Goal: Information Seeking & Learning: Learn about a topic

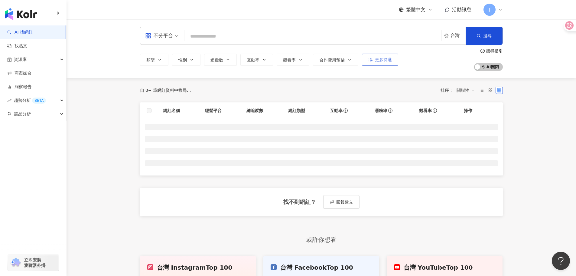
drag, startPoint x: 537, startPoint y: 88, endPoint x: 387, endPoint y: 54, distance: 154.5
click at [537, 88] on main "不分平台 台灣 搜尋 類型 性別 追蹤數 互動率 觀看率 合作費用預估 更多篩選 搜尋指引 AI 開啟 AI 關閉 自 0+ 筆網紅資料中搜尋... 排序： …" at bounding box center [322, 160] width 510 height 283
click at [334, 43] on div "不分平台 台灣 搜尋" at bounding box center [321, 36] width 363 height 18
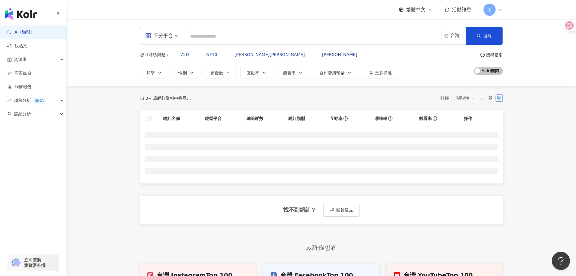
click at [334, 39] on input "search" at bounding box center [313, 36] width 252 height 11
paste input "**********"
type input "**********"
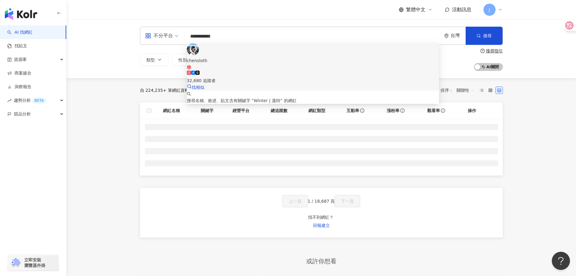
click at [273, 57] on span "chensloth" at bounding box center [313, 63] width 252 height 12
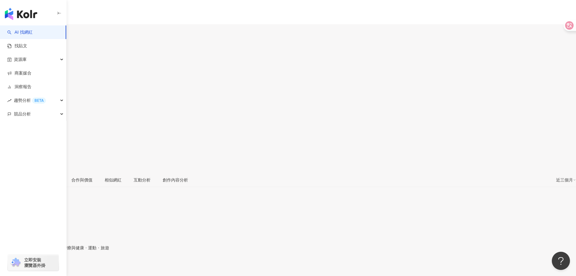
click at [184, 15] on div "繁體中文 活動訊息 J" at bounding box center [288, 60] width 576 height 121
click at [47, 33] on input "search" at bounding box center [23, 38] width 47 height 10
paste input "****"
type input "****"
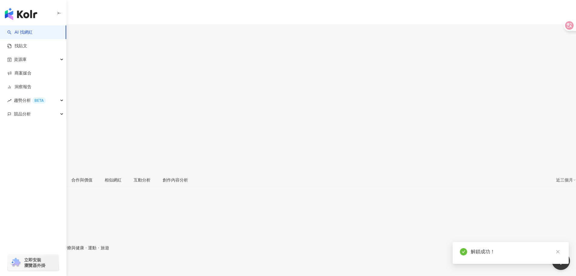
click at [57, 33] on button "button" at bounding box center [52, 38] width 10 height 10
click at [128, 27] on div "悅悅欲試 42,221 追蹤者 找相似" at bounding box center [72, 37] width 111 height 39
click at [53, 264] on div "https://www.instagram.com/chensloth/" at bounding box center [29, 266] width 47 height 5
click at [109, 245] on span "台灣旅遊 · 登山攀岩 · 日常話題 · 醫療與健康 · 運動 · 旅遊" at bounding box center [54, 247] width 109 height 5
click at [23, 96] on span "1.88%" at bounding box center [11, 101] width 23 height 11
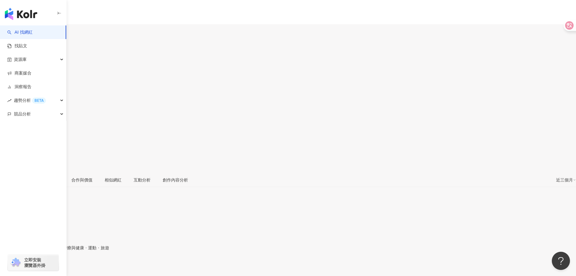
drag, startPoint x: 383, startPoint y: 52, endPoint x: 403, endPoint y: 51, distance: 20.6
click at [403, 96] on div "1.88%" at bounding box center [288, 101] width 576 height 11
copy span "1.88%"
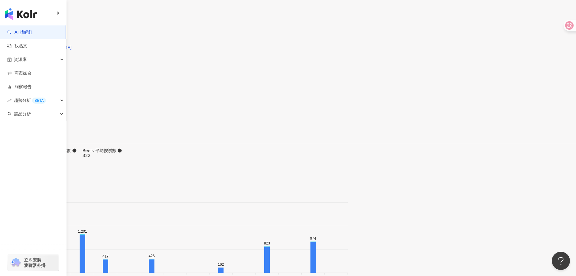
scroll to position [1845, 0]
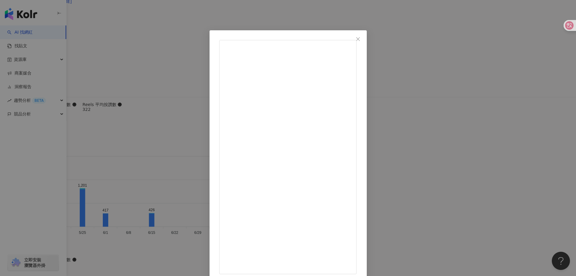
scroll to position [0, 0]
click at [538, 134] on div "chensloth 2025/7/22 把相機甩在空中😂 不得不說，第一次用子彈時間配件的時候 真的好擔心我的Insta360 X5會炸飛哈哈哈 但還好其實安…" at bounding box center [288, 138] width 576 height 276
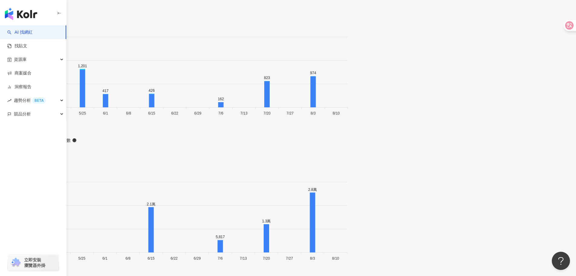
scroll to position [1966, 0]
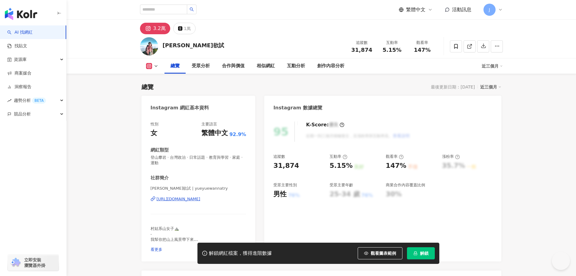
click at [420, 256] on button "解鎖" at bounding box center [421, 253] width 28 height 12
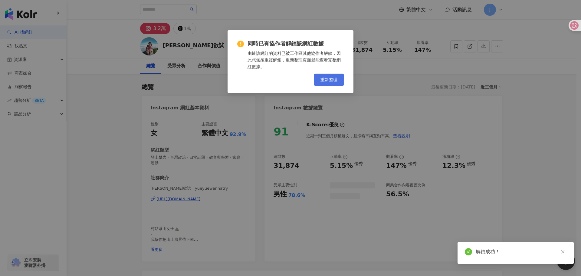
click at [334, 81] on span "重新整理" at bounding box center [328, 79] width 17 height 5
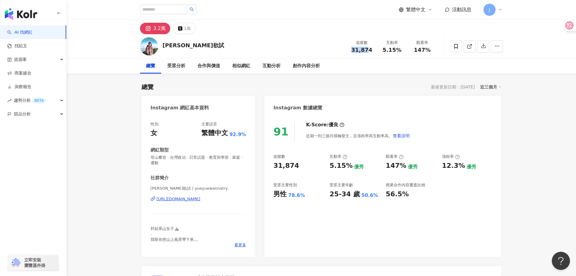
drag, startPoint x: 369, startPoint y: 50, endPoint x: 354, endPoint y: 50, distance: 15.4
click at [354, 50] on span "31,874" at bounding box center [362, 50] width 21 height 6
click at [353, 50] on span "31,874" at bounding box center [362, 50] width 21 height 6
click at [356, 50] on span "31,874" at bounding box center [362, 50] width 21 height 6
click at [353, 54] on div "追蹤數 31,874 互動率 5.15% 觀看率 147%" at bounding box center [392, 46] width 91 height 18
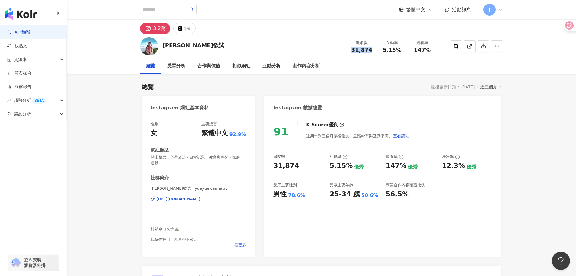
drag, startPoint x: 353, startPoint y: 50, endPoint x: 372, endPoint y: 49, distance: 18.5
click at [372, 49] on div "31,874" at bounding box center [362, 50] width 23 height 6
copy span "31,874"
drag, startPoint x: 217, startPoint y: 194, endPoint x: 222, endPoint y: 197, distance: 6.4
click at [218, 195] on div "悅悅欲試 | yueyuewannatry https://www.instagram.com/yueyuewannatry/" at bounding box center [199, 202] width 96 height 35
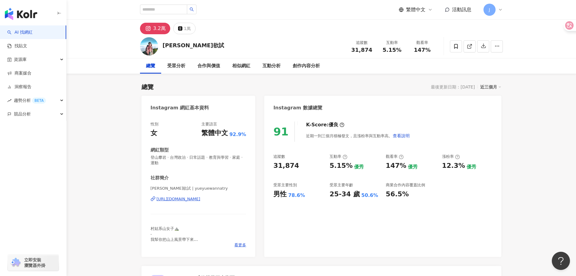
click at [201, 197] on div "https://www.instagram.com/yueyuewannatry/" at bounding box center [179, 198] width 44 height 5
click at [384, 51] on span "5.15%" at bounding box center [392, 50] width 19 height 6
copy span "5.15%"
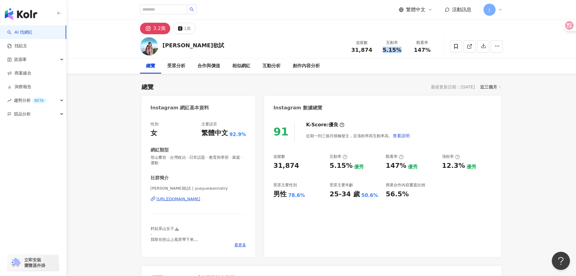
click at [175, 45] on div "悅悅欲試" at bounding box center [193, 45] width 61 height 8
copy div "悅悅欲試"
click at [365, 53] on span "31,874" at bounding box center [362, 50] width 21 height 6
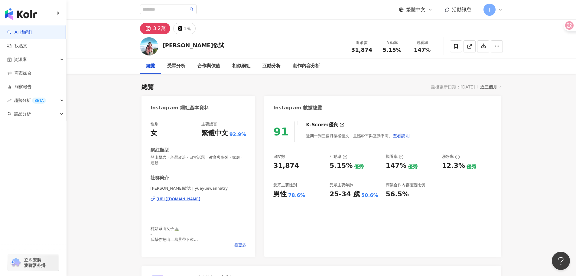
click at [365, 49] on span "31,874" at bounding box center [362, 50] width 21 height 6
copy span "31,874"
click at [225, 160] on span "登山攀岩 · 台灣政治 · 日常話題 · 教育與學習 · 家庭 · 運動" at bounding box center [199, 160] width 96 height 11
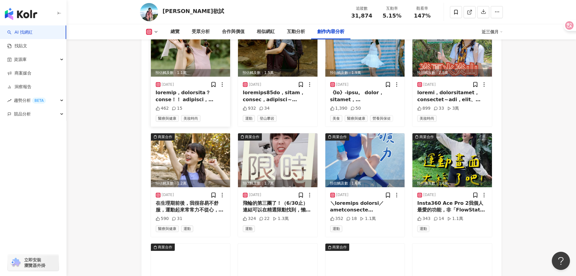
scroll to position [1876, 0]
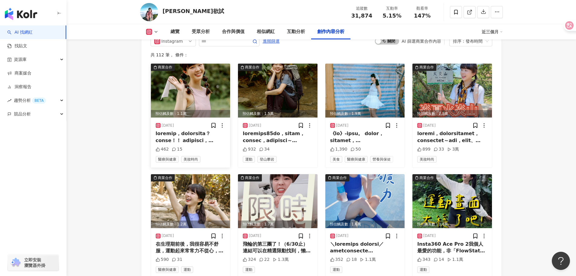
click at [216, 98] on img at bounding box center [191, 91] width 80 height 54
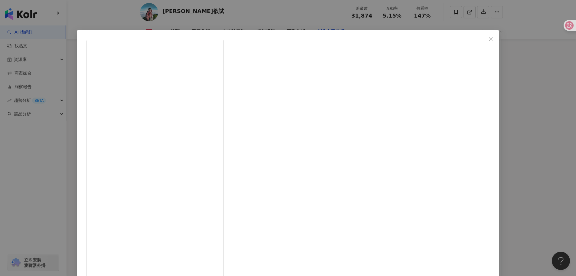
scroll to position [7, 0]
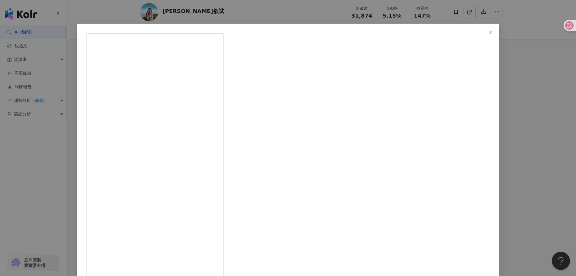
click at [550, 136] on div "悅悅欲試 2025/8/2 462 15 查看原始貼文" at bounding box center [288, 138] width 576 height 276
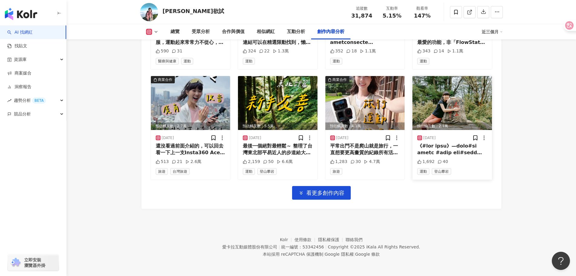
scroll to position [2088, 0]
click at [322, 203] on div "Instagram 進階篩選 啟動 關閉 AI 篩選商業合作內容 排序：發布時間 共 112 筆 ， 條件： 商業合作 預估觸及數：1.1萬 2025/8/2…" at bounding box center [322, 15] width 360 height 387
click at [327, 195] on span "看更多創作內容" at bounding box center [325, 192] width 38 height 7
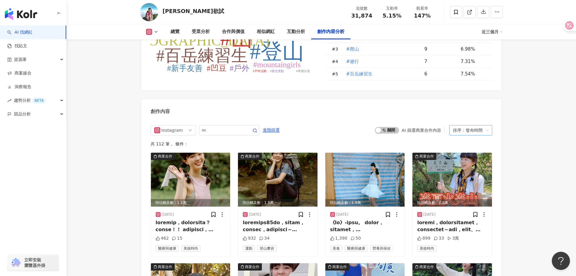
scroll to position [1786, 0]
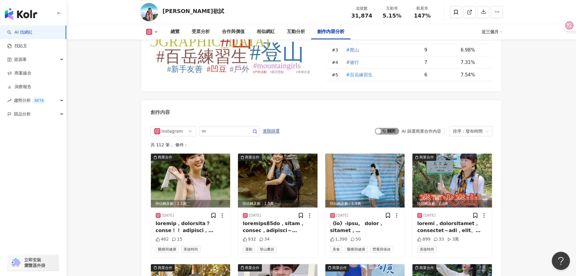
click at [389, 134] on span "啟動 關閉" at bounding box center [387, 131] width 24 height 7
click at [391, 134] on span "啟動 關閉" at bounding box center [387, 131] width 24 height 7
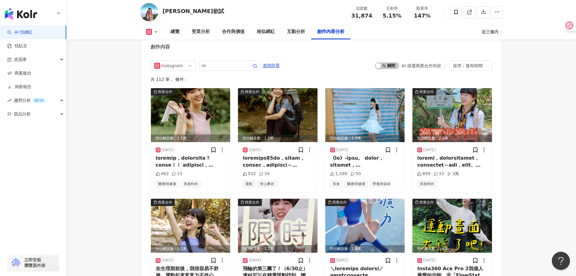
scroll to position [1869, 0]
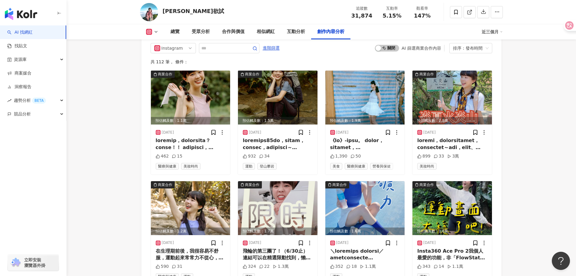
click at [391, 51] on span "啟動 關閉" at bounding box center [387, 48] width 24 height 7
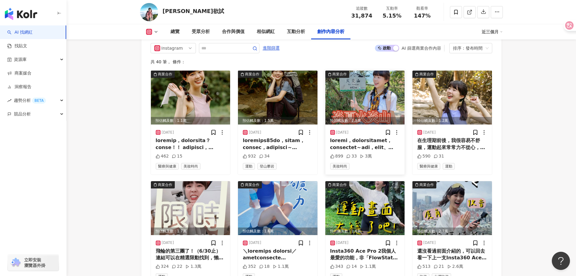
scroll to position [1851, 0]
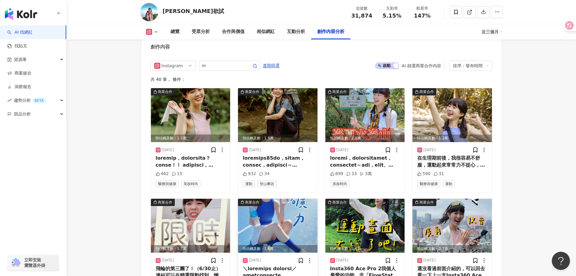
click at [293, 226] on img at bounding box center [278, 225] width 80 height 54
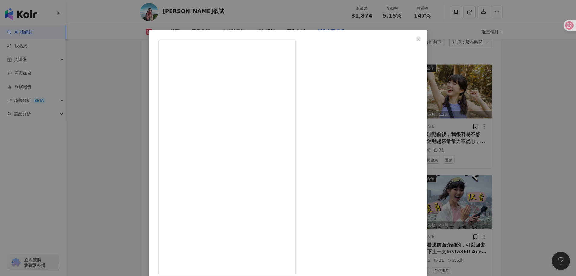
scroll to position [1912, 0]
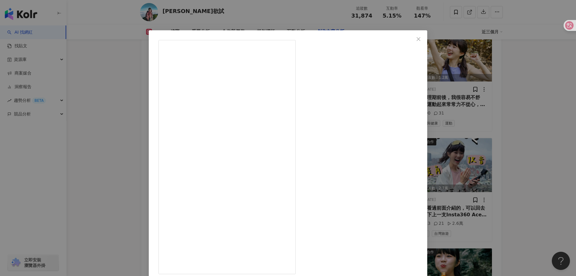
click at [502, 113] on div "悅悅欲試 2025/6/20 352 18 1.1萬 查看原始貼文" at bounding box center [288, 138] width 576 height 276
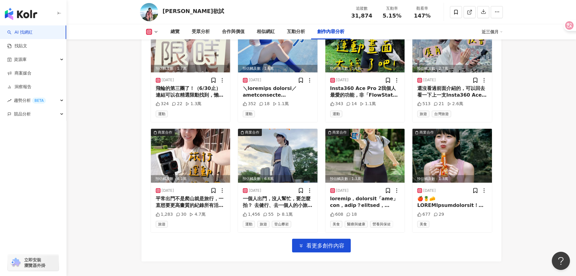
scroll to position [2063, 0]
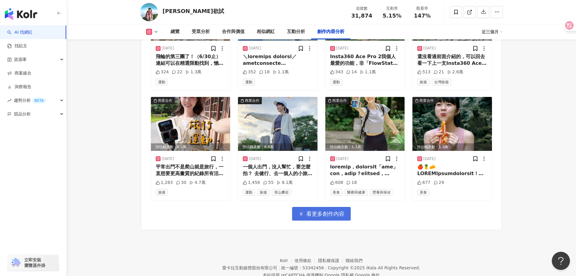
click at [319, 217] on span "看更多創作內容" at bounding box center [325, 213] width 38 height 7
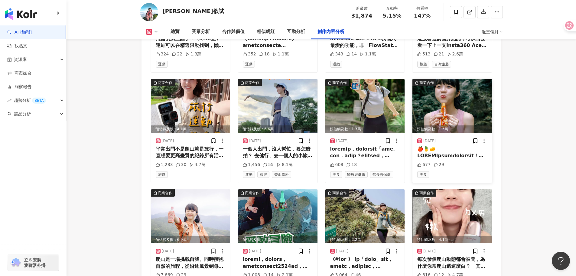
scroll to position [2214, 0]
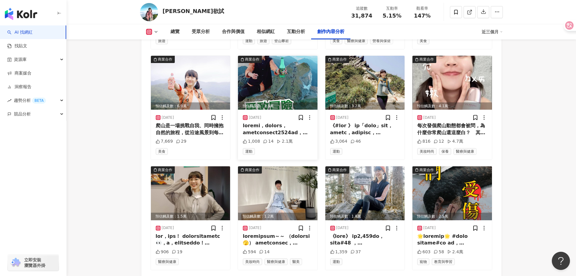
click at [284, 90] on img at bounding box center [278, 83] width 80 height 54
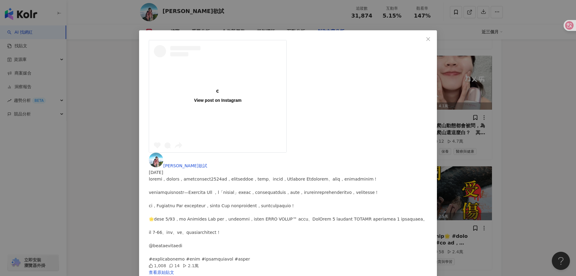
click at [505, 107] on div "View post on Instagram 悅悅欲試 2025/4/30 1,008 14 2.1萬 查看原始貼文" at bounding box center [288, 138] width 576 height 276
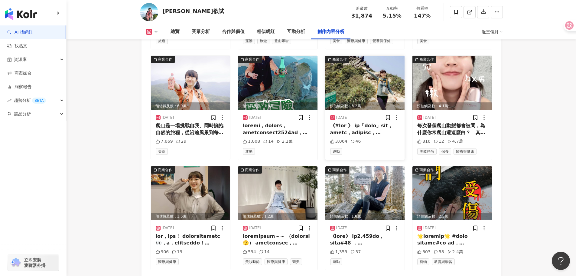
click at [370, 85] on img at bounding box center [366, 83] width 80 height 54
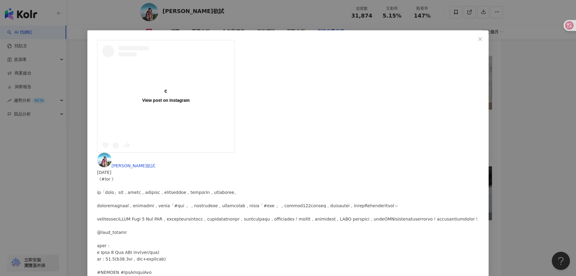
scroll to position [0, 0]
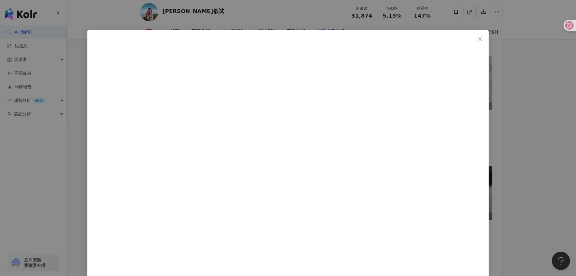
drag, startPoint x: 312, startPoint y: 179, endPoint x: 307, endPoint y: 181, distance: 6.1
drag, startPoint x: 300, startPoint y: 181, endPoint x: 309, endPoint y: 181, distance: 9.4
copy div "hoka"
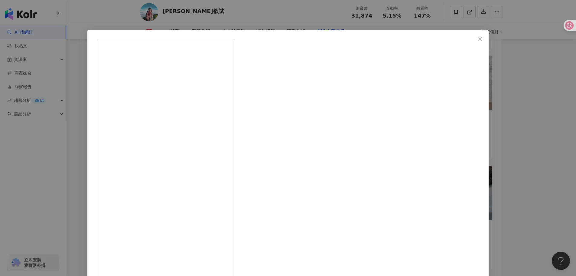
click at [205, 12] on div "悅悅欲試 2025/4/17 3,064 46 查看原始貼文" at bounding box center [288, 138] width 576 height 276
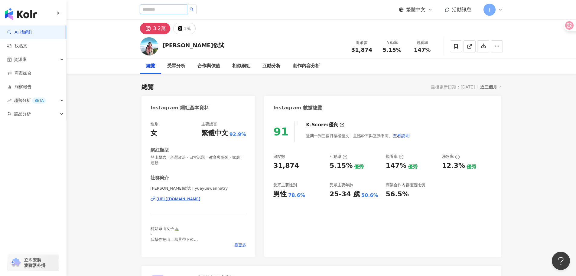
click at [165, 11] on input "search" at bounding box center [163, 10] width 47 height 10
type input "*"
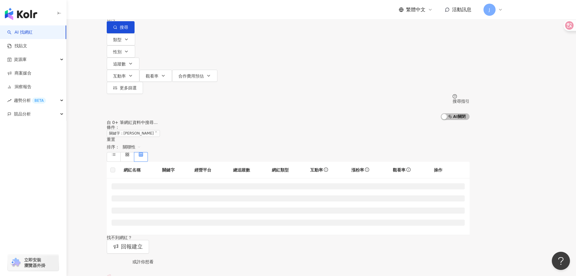
click at [195, 11] on input "*" at bounding box center [170, 5] width 49 height 11
type input "***"
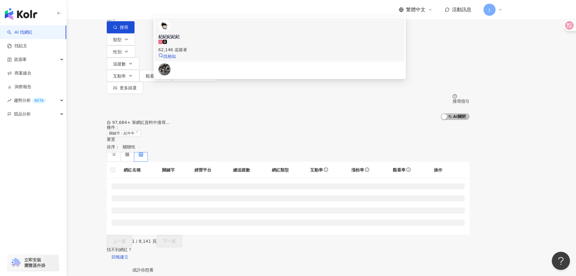
click at [258, 53] on div "62,146 追蹤者" at bounding box center [280, 46] width 243 height 13
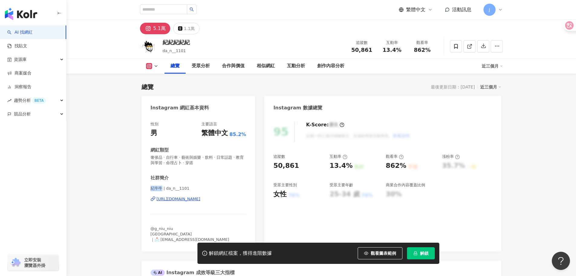
drag, startPoint x: 150, startPoint y: 188, endPoint x: 161, endPoint y: 188, distance: 10.9
click at [161, 188] on div "性別 男 主要語言 繁體中文 85.2% 網紅類型 奢侈品 · 自行車 · 藝術與娛樂 · 飲料 · 日常話題 · 教育與學習 · 命理占卜 · 穿搭 社群簡…" at bounding box center [199, 183] width 114 height 136
copy span "紀牛牛"
click at [388, 47] on span "13.4%" at bounding box center [392, 50] width 19 height 6
drag, startPoint x: 384, startPoint y: 54, endPoint x: 401, endPoint y: 50, distance: 16.9
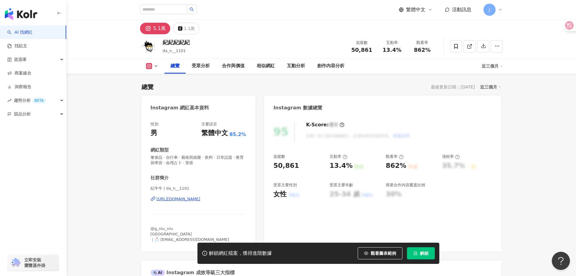
click at [401, 50] on div "追蹤數 50,861 互動率 13.4% 觀看率 862%" at bounding box center [392, 46] width 91 height 18
click at [401, 50] on span "13.4%" at bounding box center [392, 50] width 19 height 6
drag, startPoint x: 401, startPoint y: 50, endPoint x: 384, endPoint y: 50, distance: 17.2
click at [384, 50] on div "13.4%" at bounding box center [392, 50] width 23 height 6
copy span "13.4%"
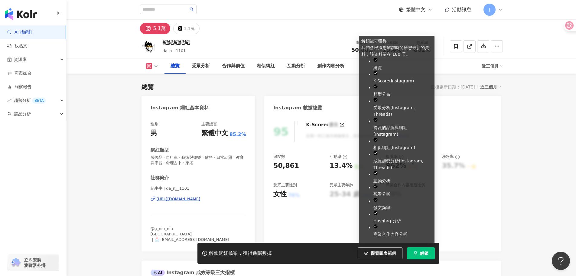
click at [416, 244] on div "解鎖網紅檔案，獲得進階數據 觀看圖表範例 解鎖" at bounding box center [319, 252] width 242 height 21
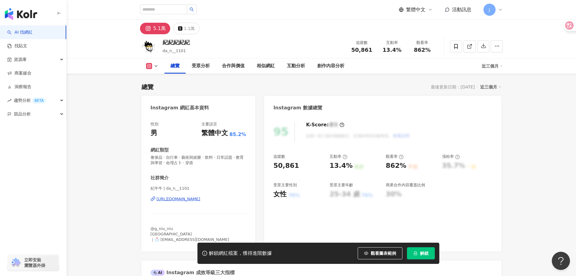
click at [421, 255] on span "解鎖" at bounding box center [424, 252] width 8 height 5
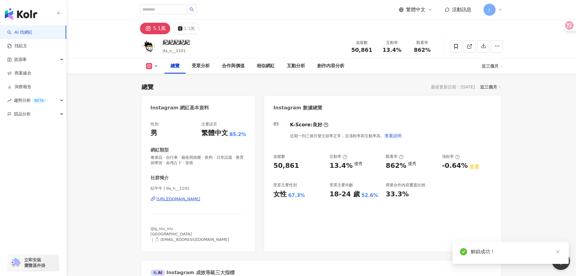
click at [367, 45] on div "追蹤數" at bounding box center [362, 43] width 23 height 6
click at [360, 54] on div "追蹤數 50,861 互動率 13.4% 觀看率 862%" at bounding box center [392, 46] width 91 height 18
click at [362, 48] on span "50,861" at bounding box center [362, 50] width 21 height 6
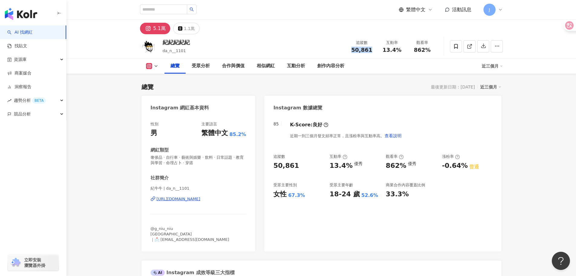
click at [378, 56] on div "紀紀紀紀紀 da_n__1101 追蹤數 50,861 互動率 13.4% 觀看率 862%" at bounding box center [321, 46] width 387 height 24
click at [367, 51] on span "50,861" at bounding box center [362, 50] width 21 height 6
copy span "50,861"
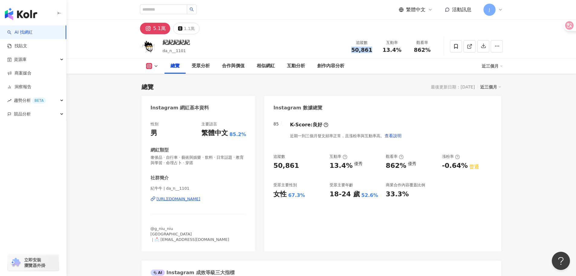
click at [375, 38] on div "追蹤數 50,861 互動率 13.4% 觀看率 862%" at bounding box center [392, 46] width 91 height 18
click at [368, 52] on span "50,861" at bounding box center [362, 50] width 21 height 6
drag, startPoint x: 369, startPoint y: 51, endPoint x: 352, endPoint y: 51, distance: 16.9
click at [352, 51] on div "50,861" at bounding box center [362, 50] width 23 height 6
copy span "50,861"
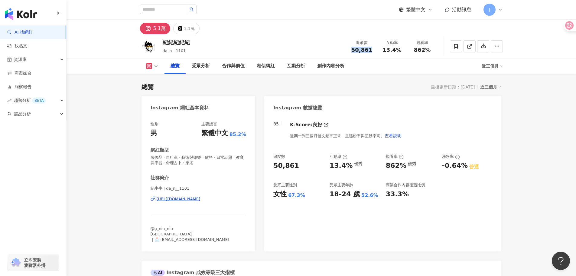
click at [346, 52] on div "紀紀紀紀紀 da_n__1101 追蹤數 50,861 互動率 13.4% 觀看率 862%" at bounding box center [321, 46] width 387 height 24
click at [356, 52] on span "50,861" at bounding box center [362, 50] width 21 height 6
click at [357, 52] on span "50,861" at bounding box center [362, 50] width 21 height 6
copy span "50,861"
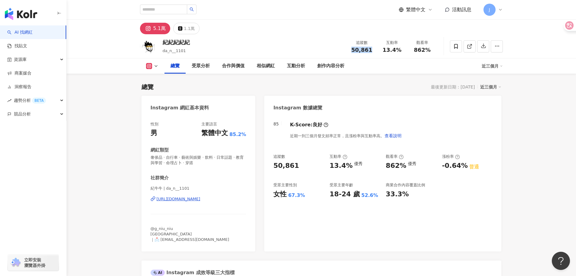
drag, startPoint x: 396, startPoint y: 134, endPoint x: 371, endPoint y: 9, distance: 127.4
click at [396, 134] on div "近期一到三個月發文頻率正常，且漲粉率與互動率高。 查看說明" at bounding box center [346, 135] width 112 height 12
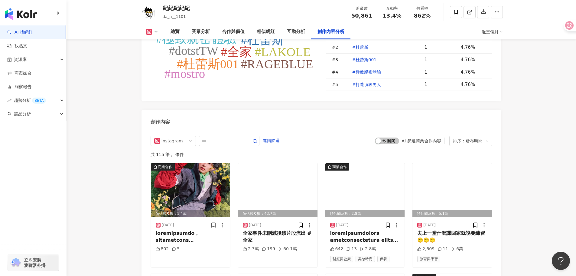
scroll to position [1815, 0]
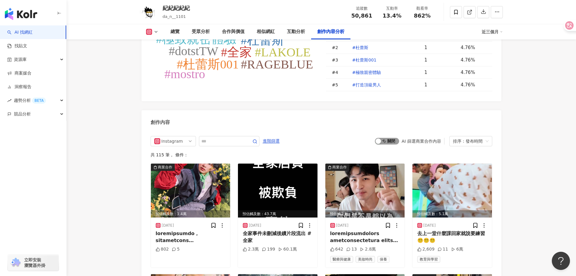
click at [389, 138] on span "啟動 關閉" at bounding box center [387, 141] width 24 height 7
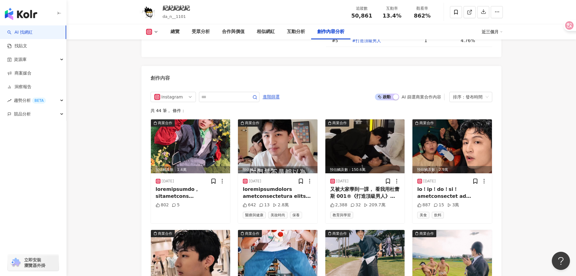
click at [206, 119] on img at bounding box center [191, 146] width 80 height 54
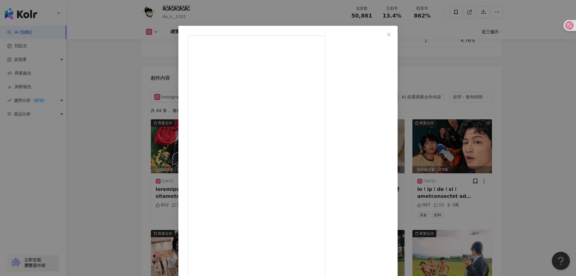
scroll to position [7, 0]
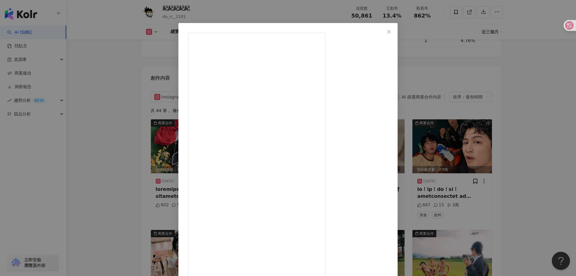
click at [492, 140] on div "紀紀紀紀紀 2025/8/11 802 5 查看原始貼文" at bounding box center [288, 138] width 576 height 276
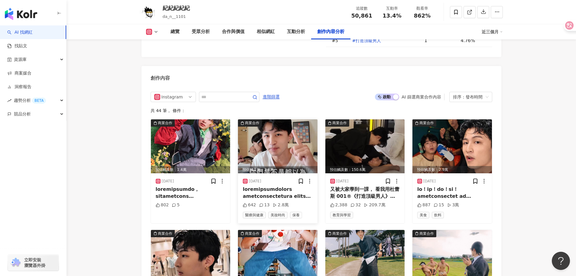
click at [270, 121] on img at bounding box center [278, 146] width 80 height 54
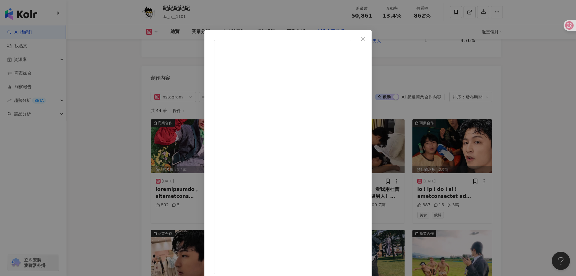
scroll to position [71, 0]
click at [545, 128] on div "紀紀紀紀紀 2025/8/7 642 13 2.8萬 查看原始貼文" at bounding box center [288, 138] width 576 height 276
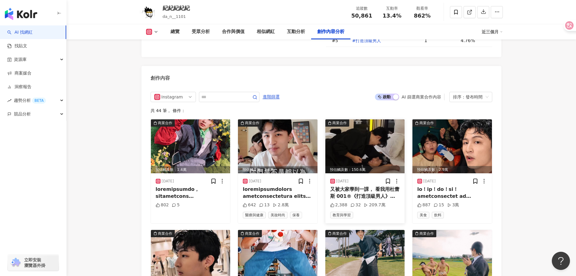
click at [369, 120] on img at bounding box center [366, 146] width 80 height 54
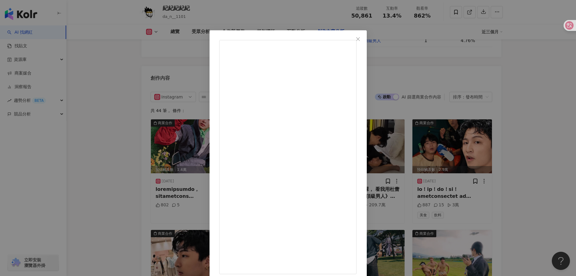
scroll to position [2071, 0]
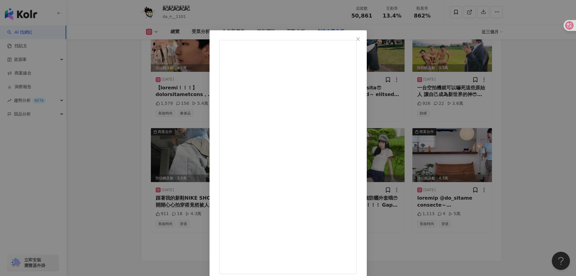
click at [519, 121] on div "紀紀紀紀紀 2025/7/24 又被大家學到一課， 看我用杜蕾斯 001®《打造頂級男人》把她迷的不要不要的😎 只要三招，居家私服也能魅力爆棚 絲滑清透的觸感…" at bounding box center [288, 138] width 576 height 276
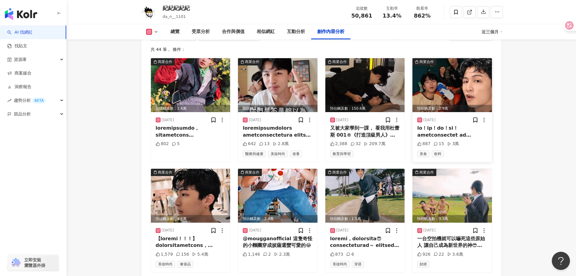
scroll to position [1920, 0]
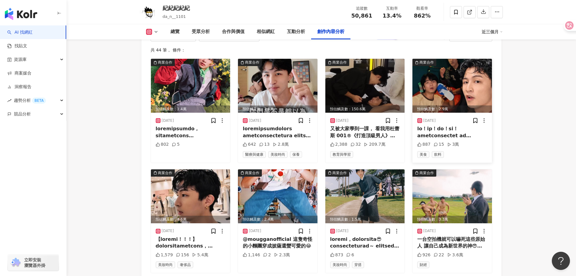
click at [455, 67] on img at bounding box center [453, 86] width 80 height 54
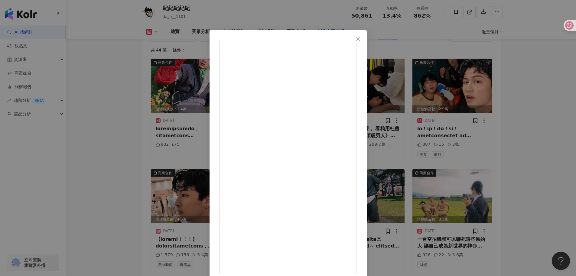
scroll to position [0, 0]
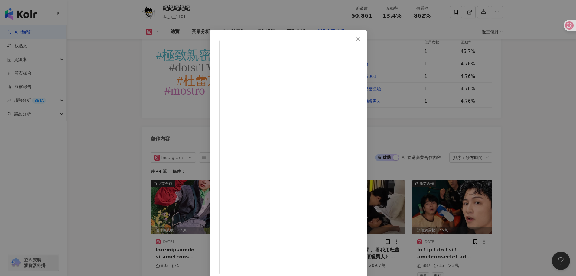
click at [520, 145] on div "紀紀紀紀紀 2025/6/12 887 15 3萬 查看原始貼文" at bounding box center [288, 138] width 576 height 276
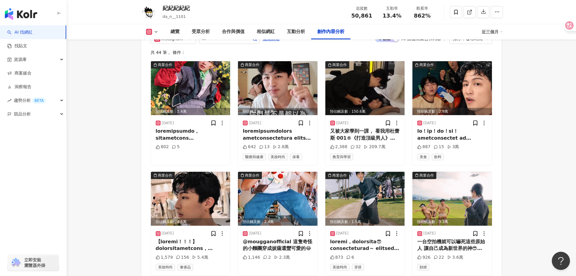
scroll to position [1920, 0]
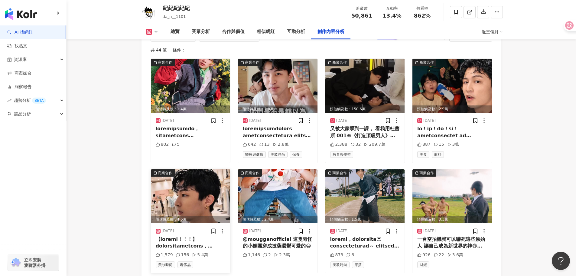
click at [201, 169] on img at bounding box center [191, 196] width 80 height 54
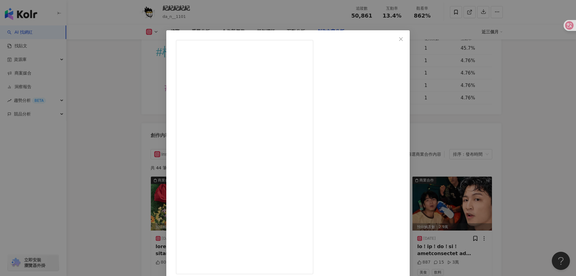
scroll to position [1799, 0]
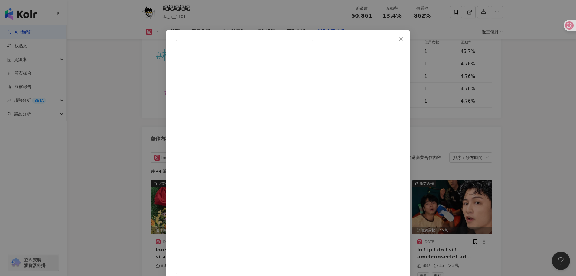
click at [529, 98] on div "紀紀紀紀紀 2025/6/8 1,579 156 5.4萬 查看原始貼文" at bounding box center [288, 138] width 576 height 276
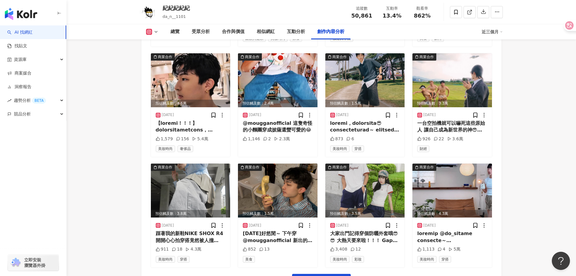
scroll to position [2041, 0]
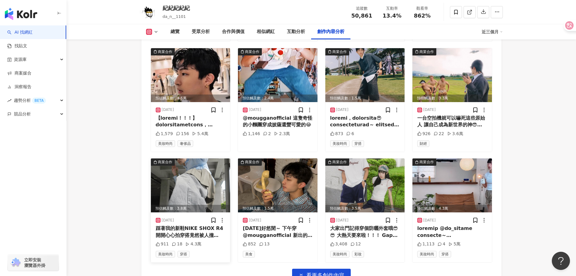
click at [207, 158] on img at bounding box center [191, 185] width 80 height 54
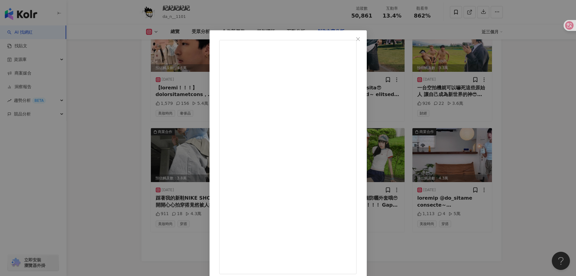
scroll to position [1980, 0]
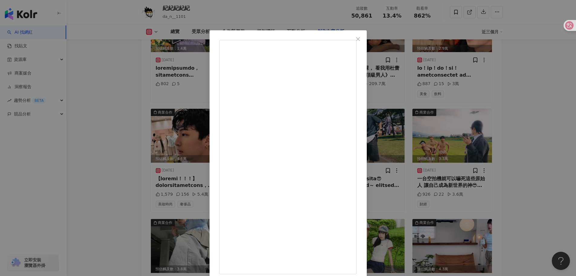
drag, startPoint x: 325, startPoint y: 66, endPoint x: 335, endPoint y: 68, distance: 10.6
copy div "NIKE"
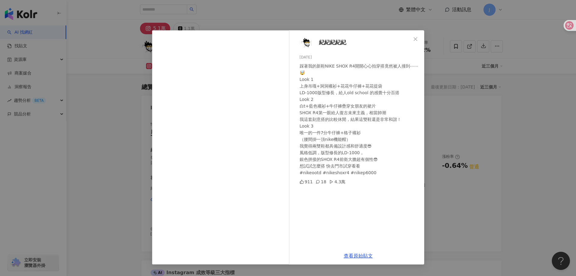
scroll to position [1980, 0]
